Goal: Transaction & Acquisition: Purchase product/service

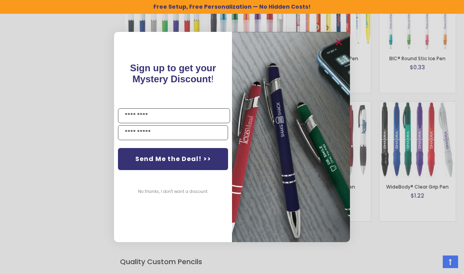
scroll to position [3228, 0]
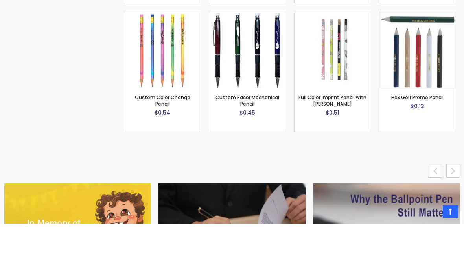
click at [375, 197] on div "Close dialog Sign up to get your Mystery Discount ! Name Email Send Me the Deal…" at bounding box center [232, 137] width 464 height 274
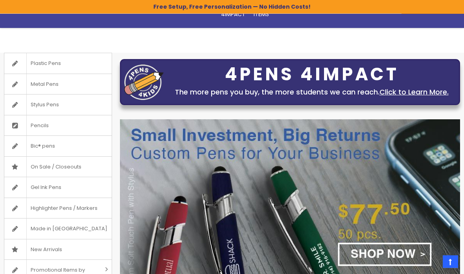
scroll to position [0, 0]
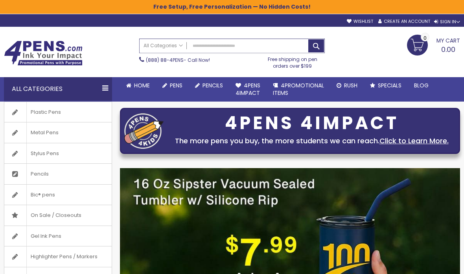
click at [249, 50] on input "Search" at bounding box center [232, 46] width 185 height 14
type input "*****"
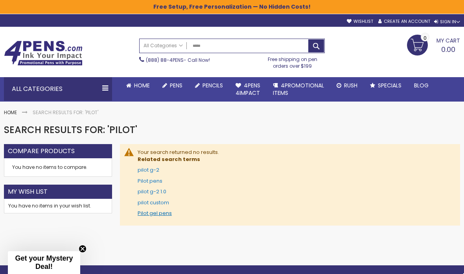
click at [164, 214] on link "Pilot gel pens" at bounding box center [155, 212] width 34 height 7
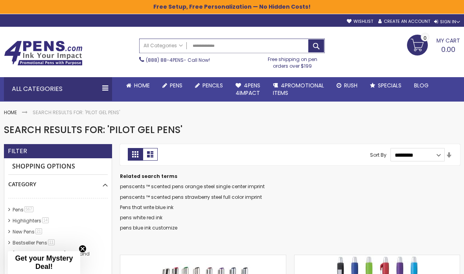
click at [236, 50] on input "**********" at bounding box center [232, 46] width 185 height 14
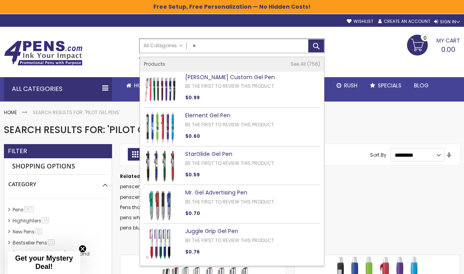
type input "*"
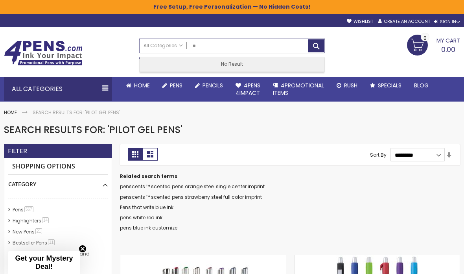
type input "*"
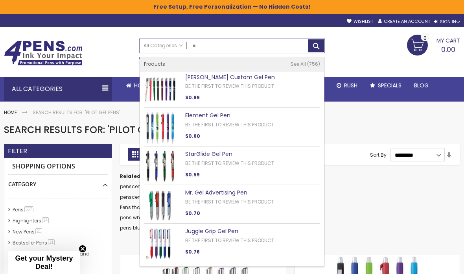
type input "*"
click at [114, 57] on link at bounding box center [67, 54] width 127 height 27
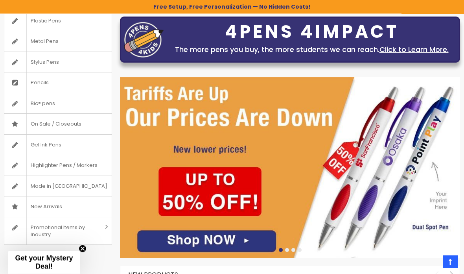
scroll to position [91, 0]
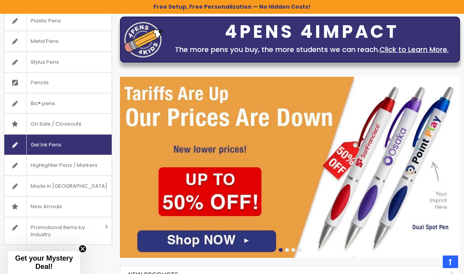
click at [83, 142] on link "Gel Ink Pens" at bounding box center [57, 145] width 107 height 20
